Goal: Task Accomplishment & Management: Manage account settings

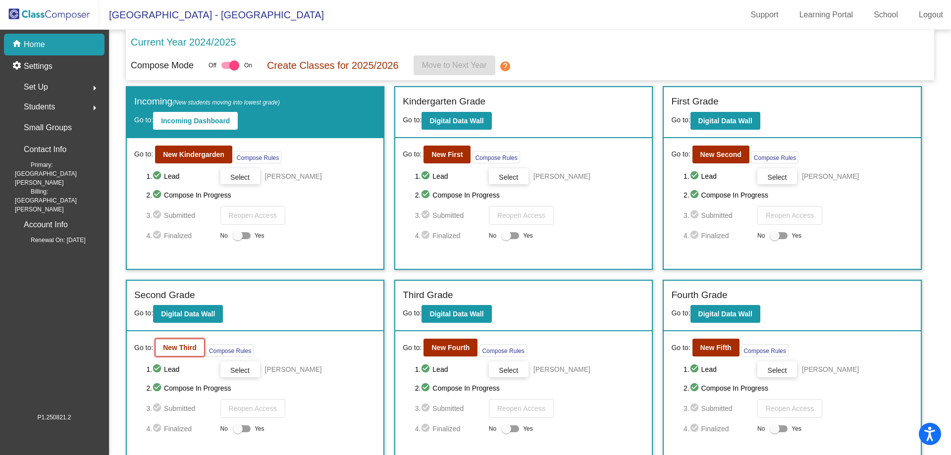
click at [183, 347] on b "New Third" at bounding box center [180, 348] width 34 height 8
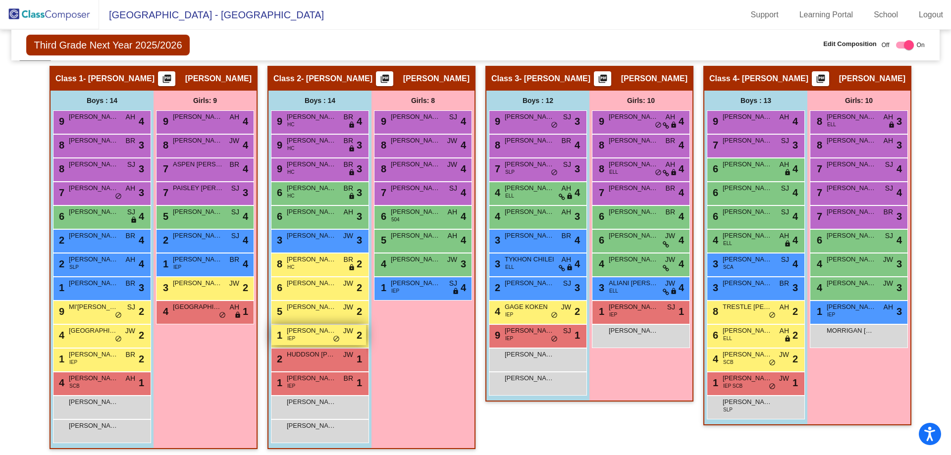
scroll to position [198, 0]
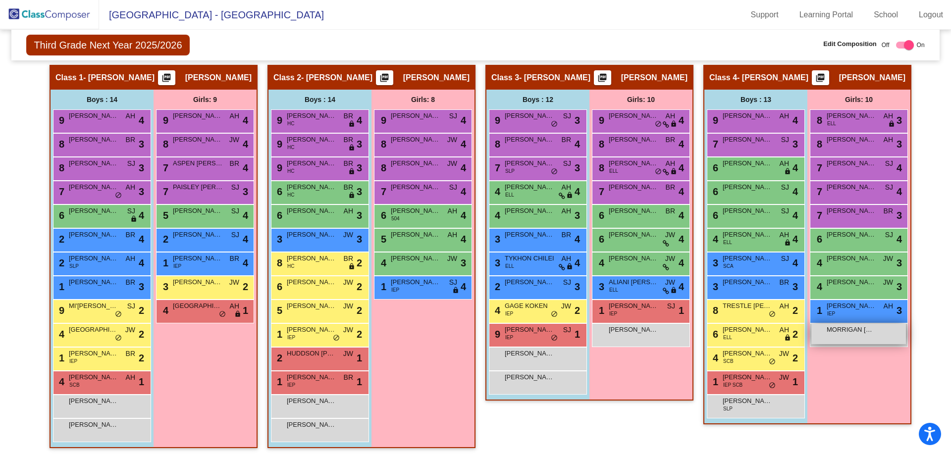
click at [829, 335] on div "MORRIGAN [PERSON_NAME] lock do_not_disturb_alt" at bounding box center [858, 334] width 95 height 20
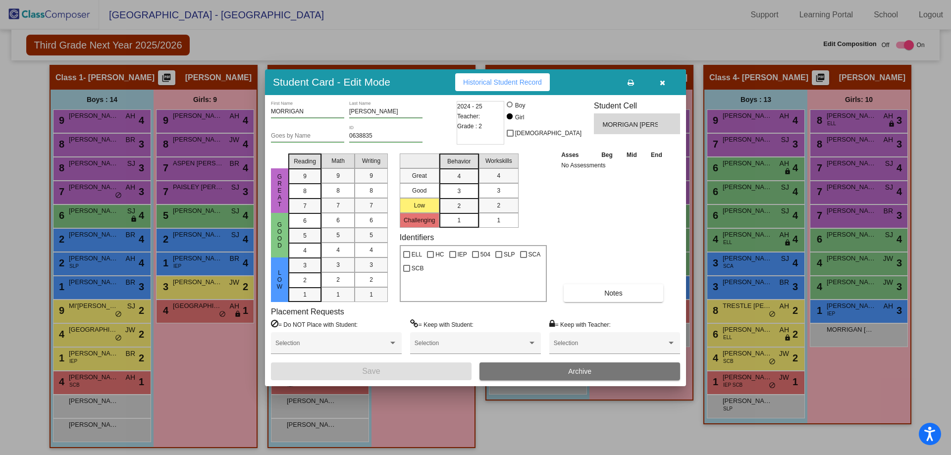
click at [662, 83] on icon "button" at bounding box center [662, 82] width 5 height 7
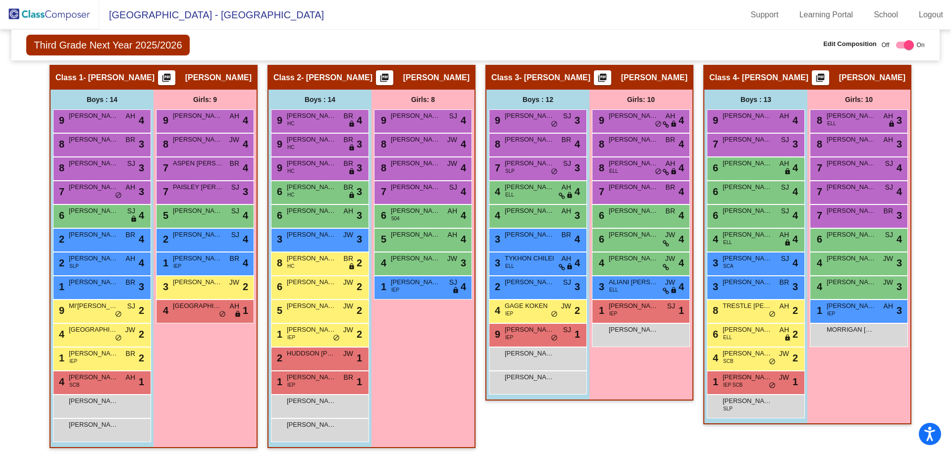
click at [0, 0] on div "Girls: 8 9 [PERSON_NAME] [PERSON_NAME] lock do_not_disturb_alt 4 8 [PERSON_NAME…" at bounding box center [0, 0] width 0 height 0
click at [847, 313] on div "1 [PERSON_NAME] IEP AH lock do_not_disturb_alt 3" at bounding box center [858, 310] width 95 height 20
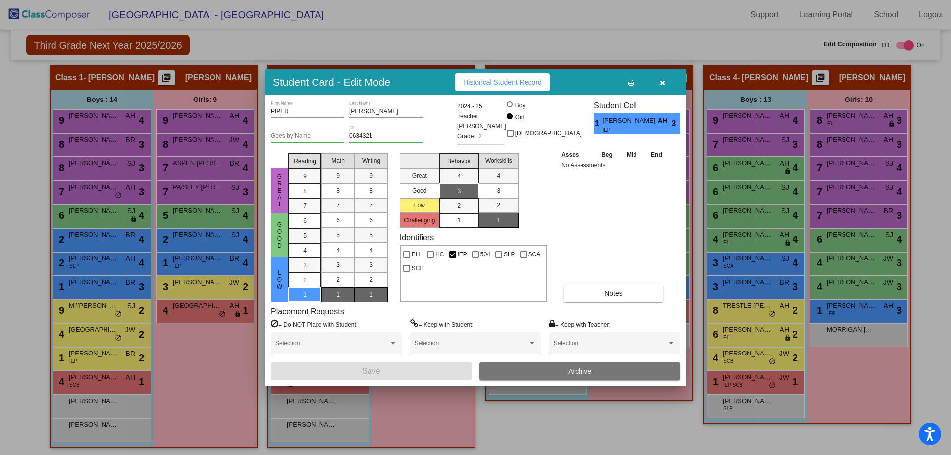
click at [566, 371] on button "Archive" at bounding box center [579, 372] width 201 height 18
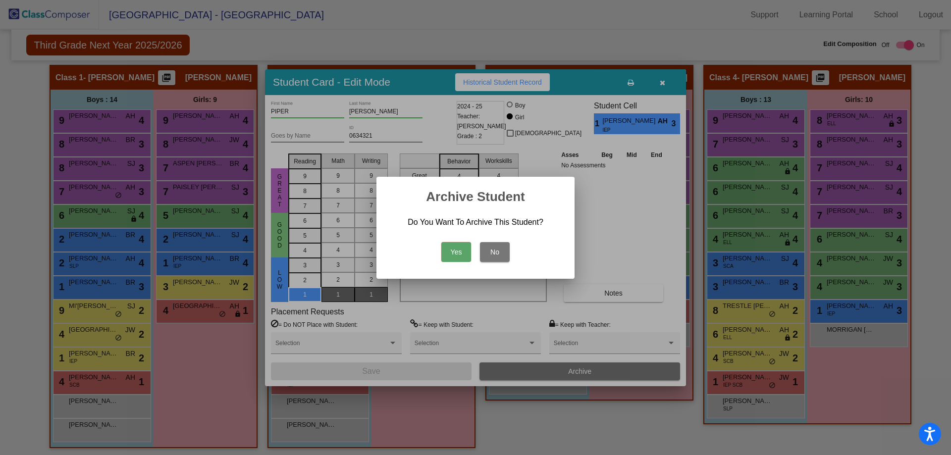
click at [460, 257] on button "Yes" at bounding box center [456, 252] width 30 height 20
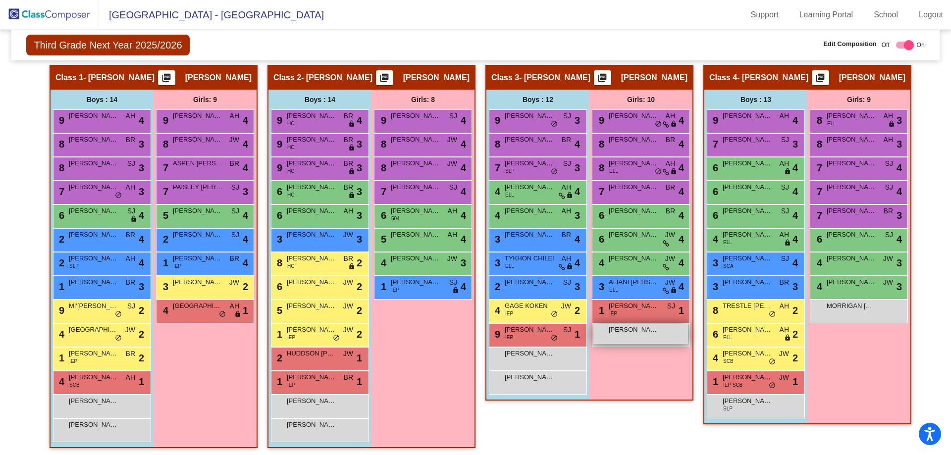
click at [640, 337] on div "[PERSON_NAME] lock do_not_disturb_alt" at bounding box center [640, 334] width 95 height 20
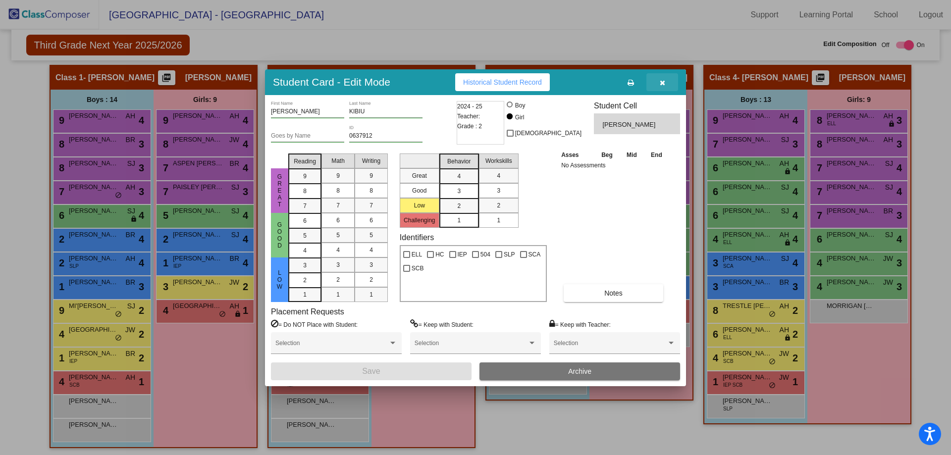
click at [662, 85] on icon "button" at bounding box center [662, 82] width 5 height 7
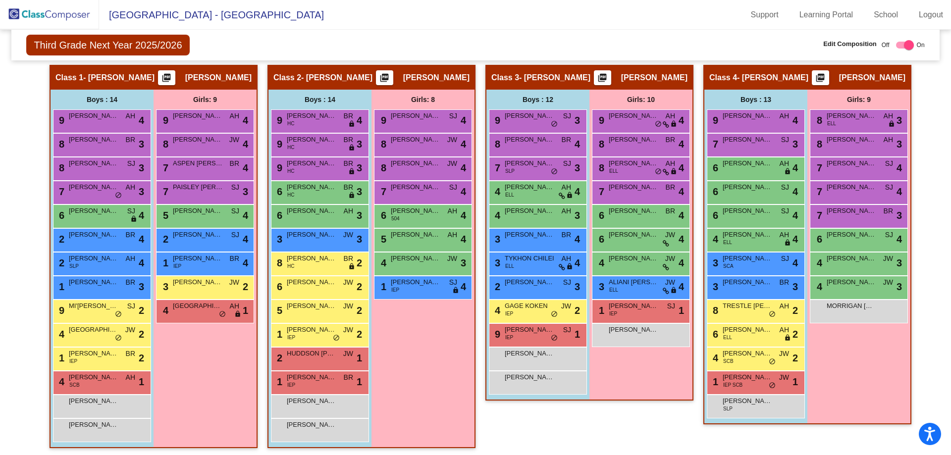
click at [552, 369] on div "[PERSON_NAME] lock do_not_disturb_alt" at bounding box center [538, 359] width 98 height 24
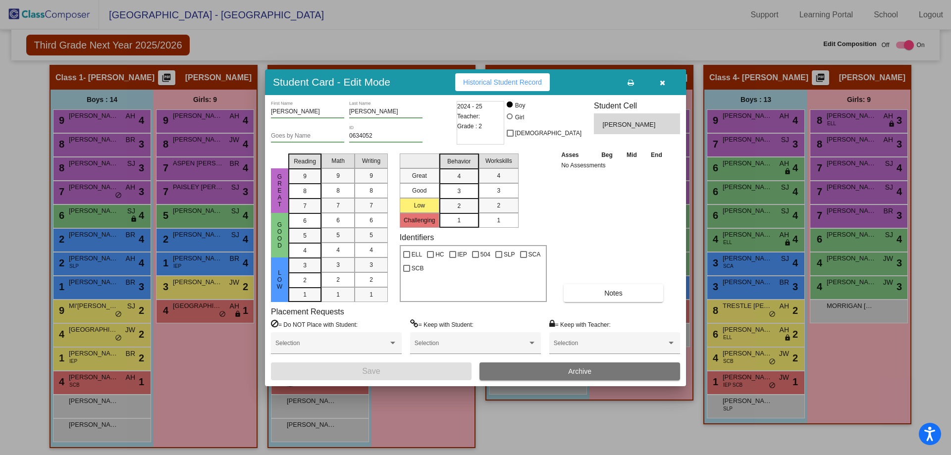
click at [662, 89] on button "button" at bounding box center [662, 82] width 32 height 18
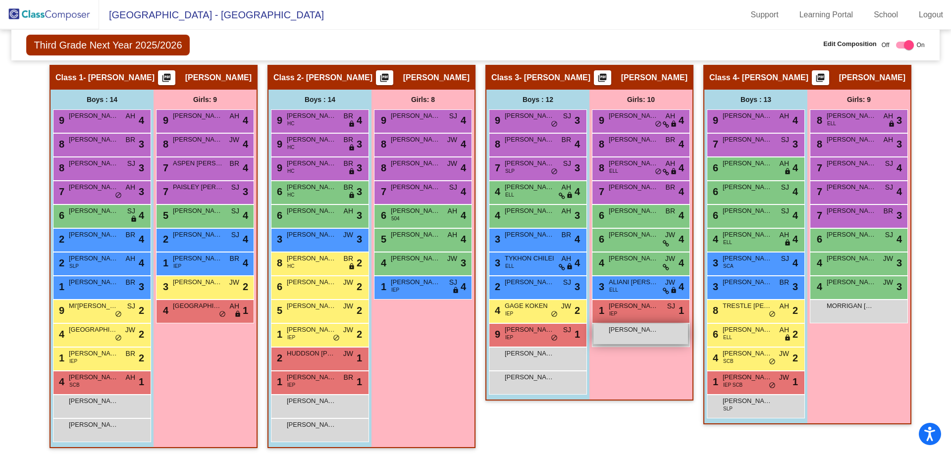
click at [673, 335] on div "[PERSON_NAME] lock do_not_disturb_alt" at bounding box center [640, 334] width 95 height 20
